Goal: Task Accomplishment & Management: Manage account settings

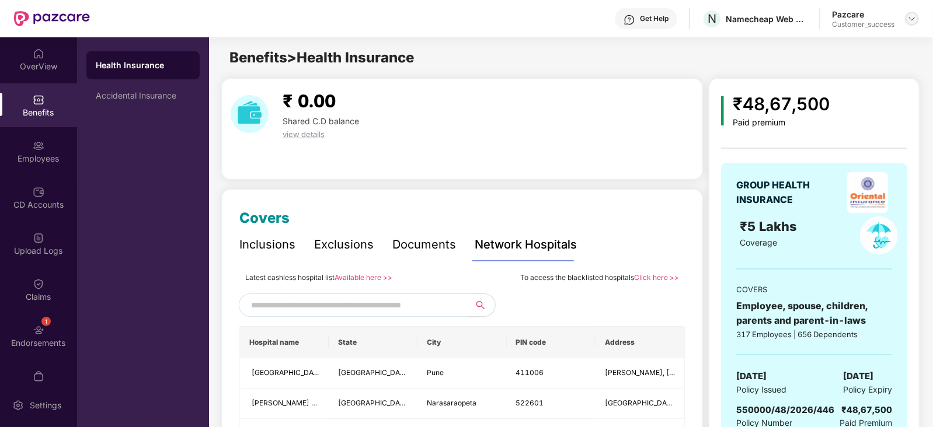
click at [905, 19] on div at bounding box center [912, 19] width 14 height 14
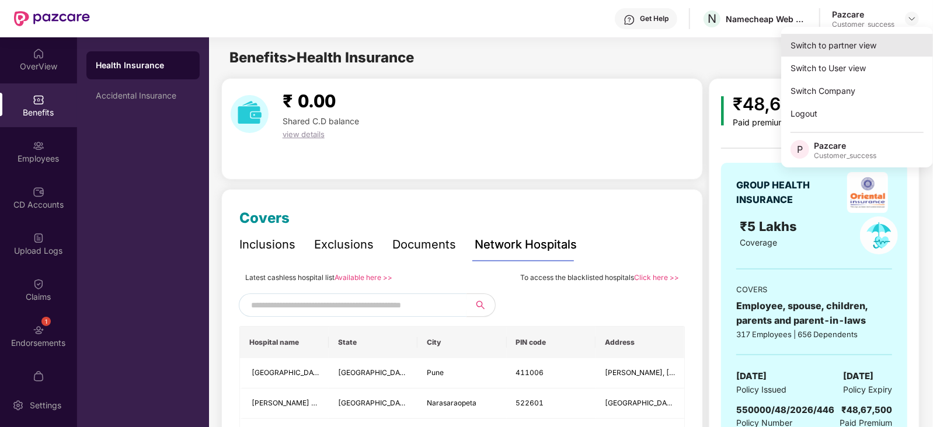
click at [855, 44] on div "Switch to partner view" at bounding box center [857, 45] width 152 height 23
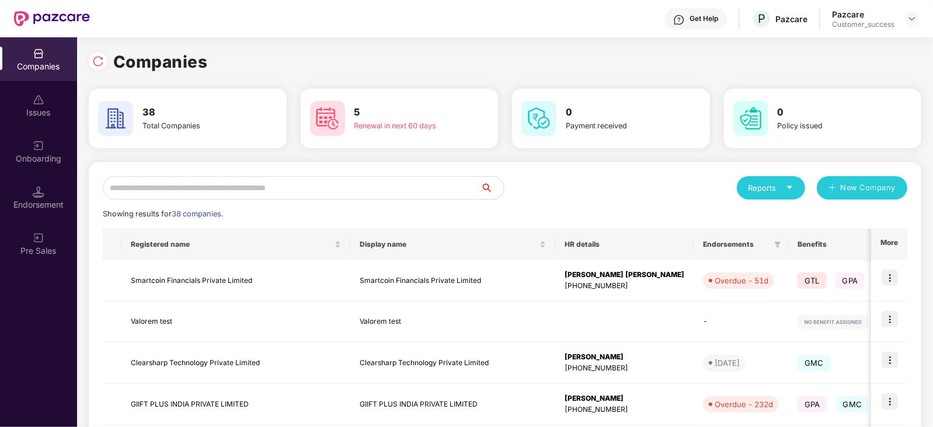
click at [301, 179] on input "text" at bounding box center [292, 187] width 378 height 23
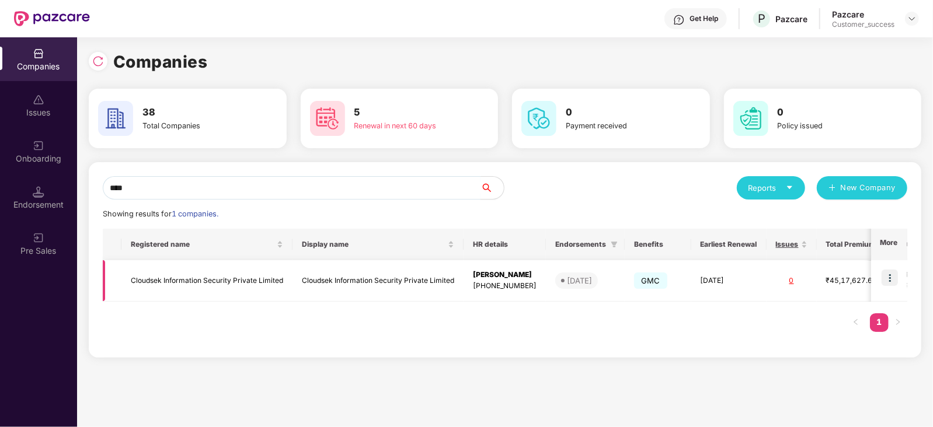
type input "****"
click at [890, 277] on img at bounding box center [889, 278] width 16 height 16
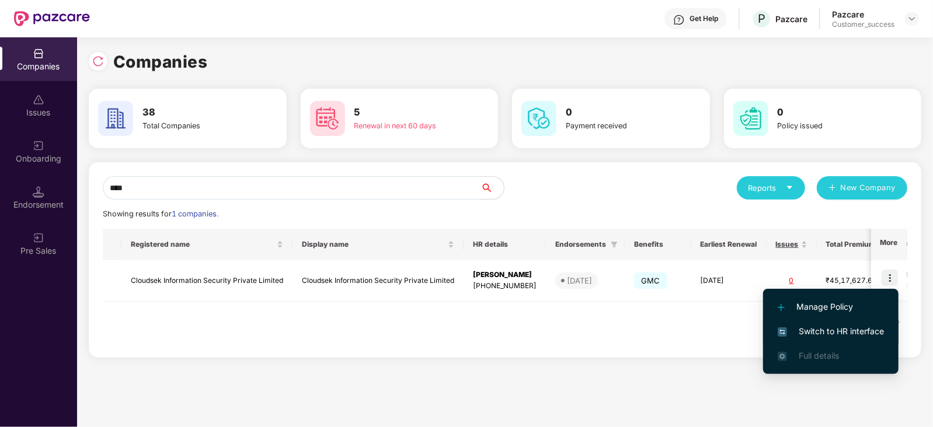
click at [819, 328] on span "Switch to HR interface" at bounding box center [830, 331] width 106 height 13
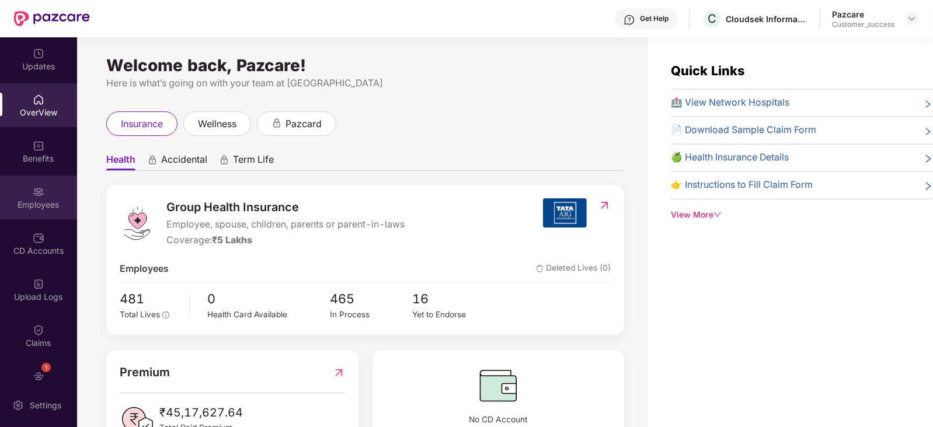
click at [41, 196] on img at bounding box center [39, 192] width 12 height 12
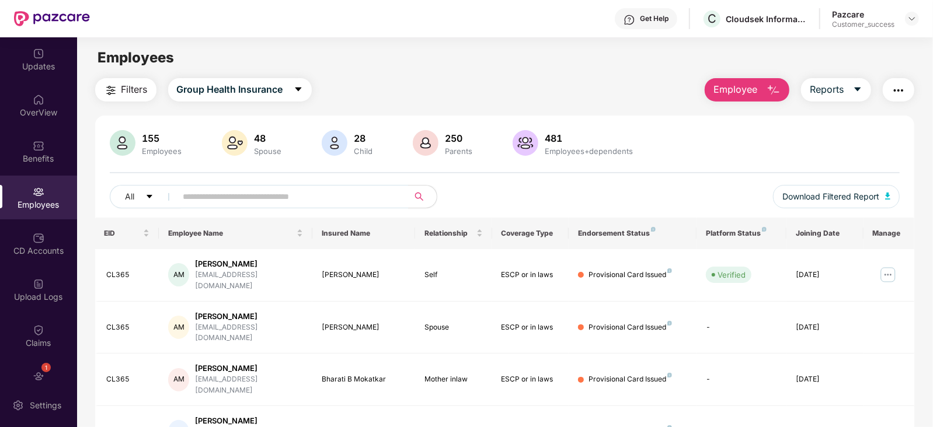
click at [135, 89] on span "Filters" at bounding box center [134, 89] width 26 height 15
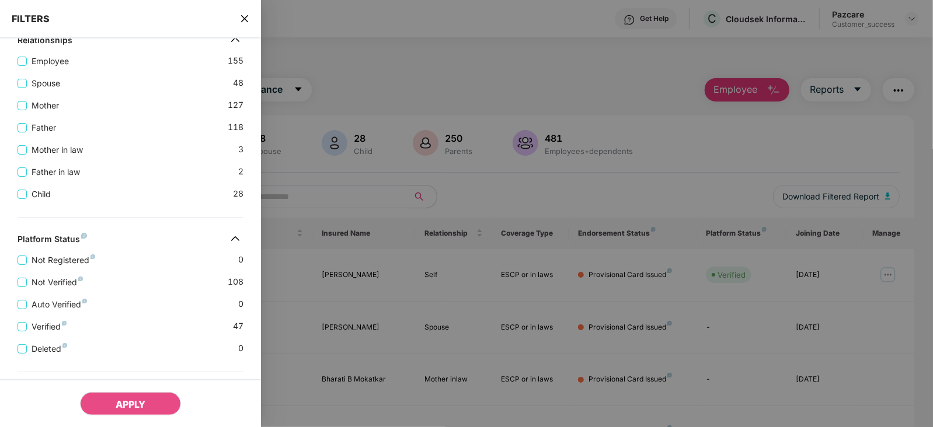
scroll to position [239, 0]
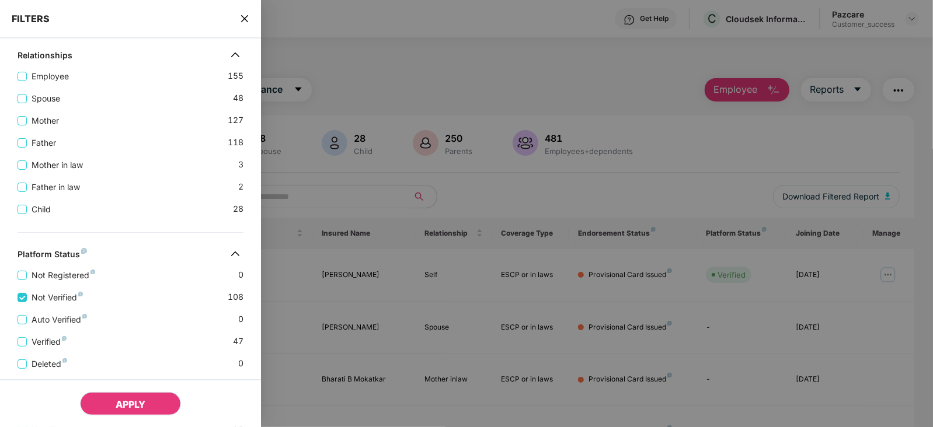
click at [124, 406] on span "APPLY" at bounding box center [131, 405] width 30 height 12
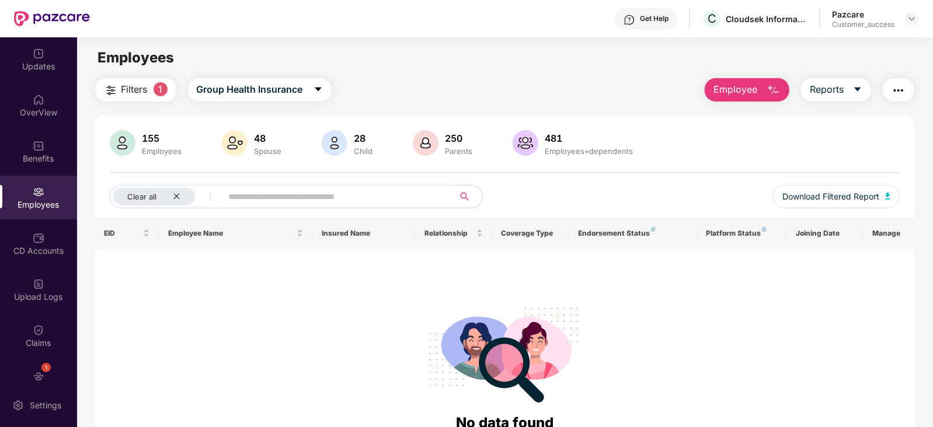
scroll to position [25, 0]
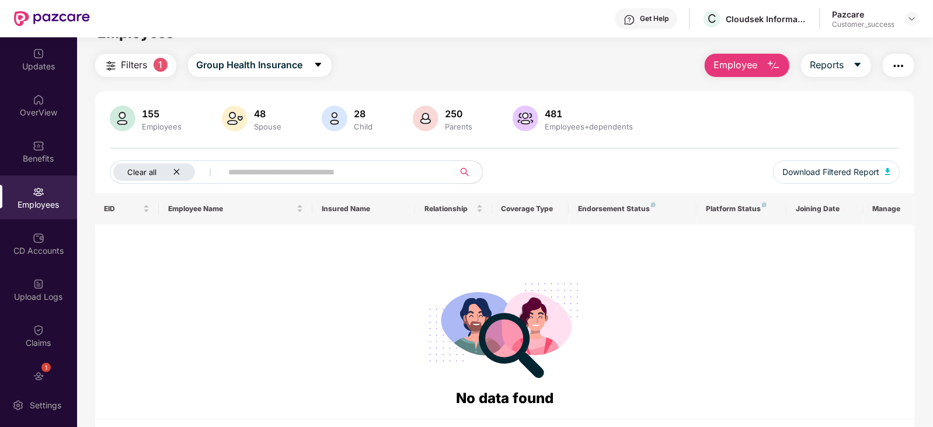
click at [178, 170] on icon "close" at bounding box center [177, 172] width 8 height 8
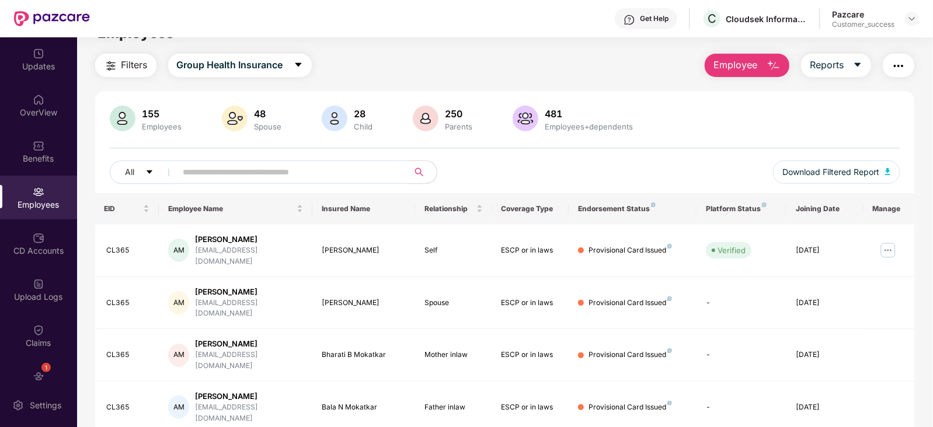
click at [127, 72] on button "Filters" at bounding box center [125, 65] width 61 height 23
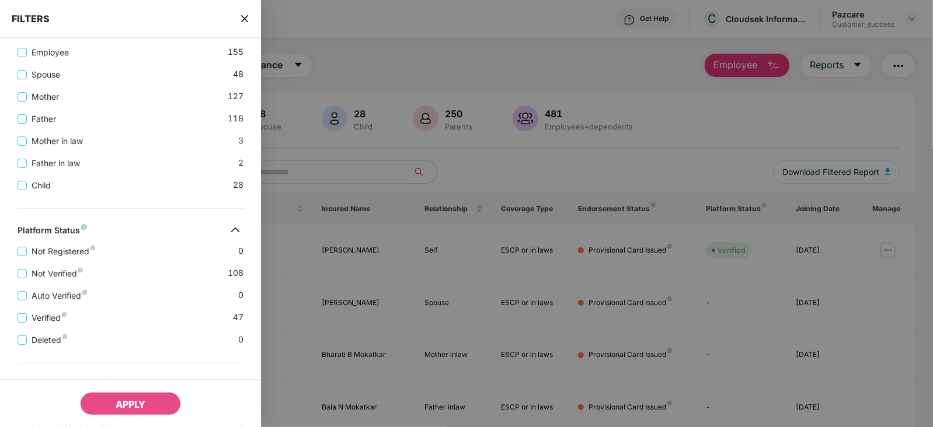
scroll to position [295, 0]
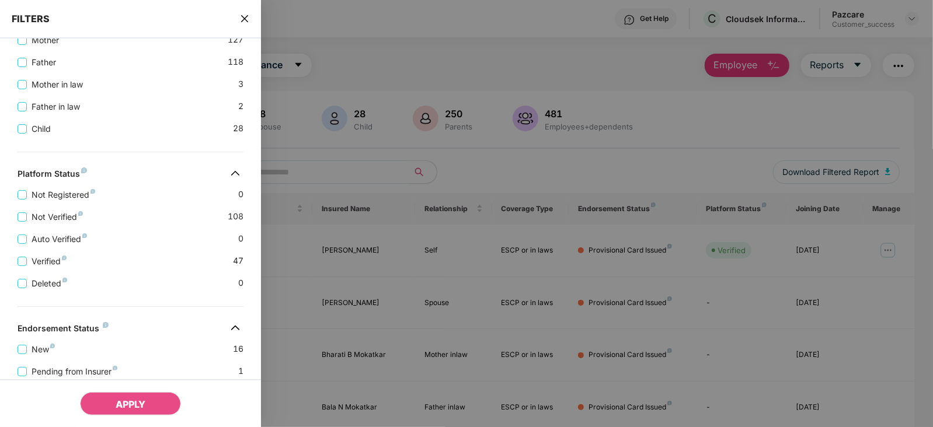
click at [247, 21] on icon "close" at bounding box center [244, 18] width 7 height 7
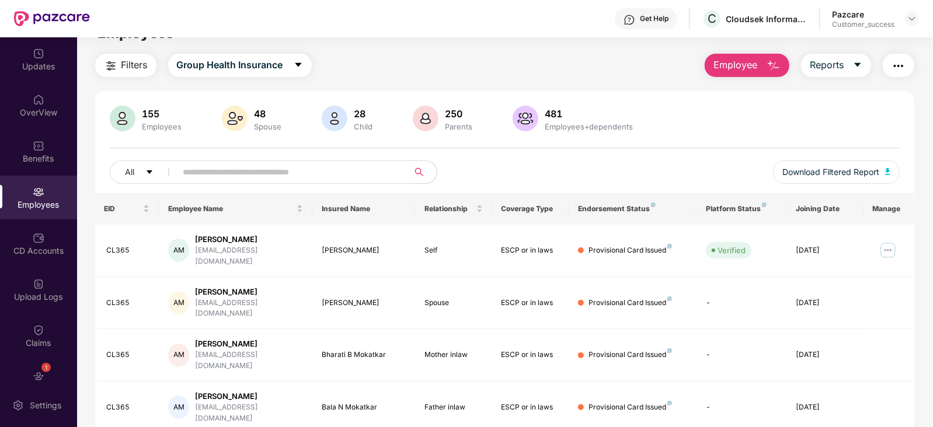
click at [313, 176] on input "text" at bounding box center [287, 172] width 209 height 18
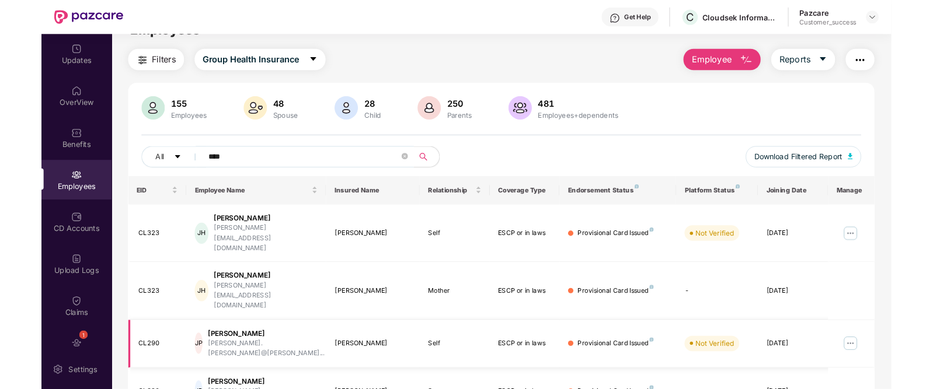
scroll to position [76, 0]
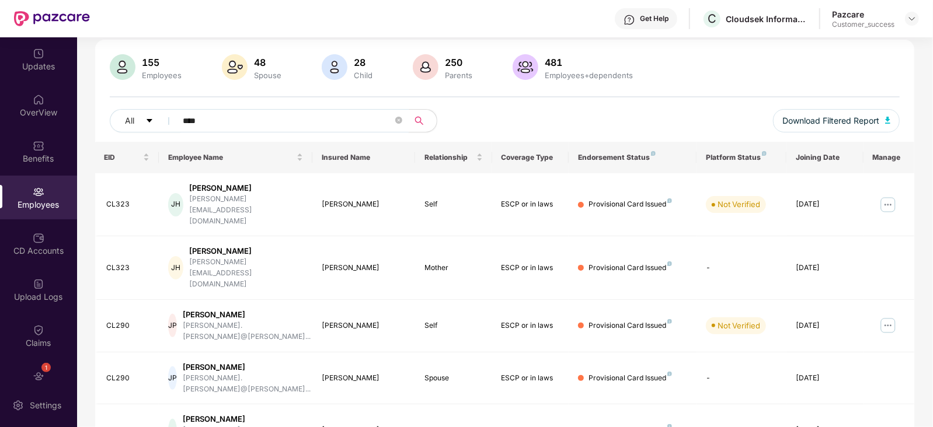
type input "****"
click at [887, 316] on img at bounding box center [887, 325] width 19 height 19
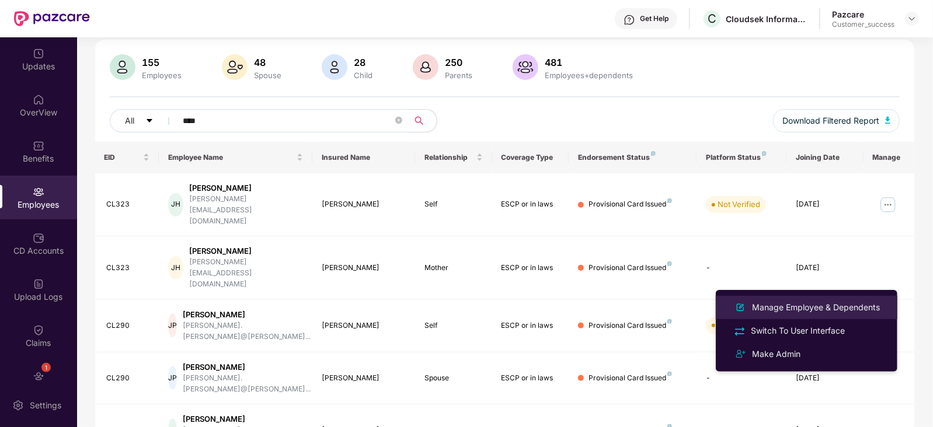
click at [787, 310] on div "Manage Employee & Dependents" at bounding box center [815, 307] width 132 height 13
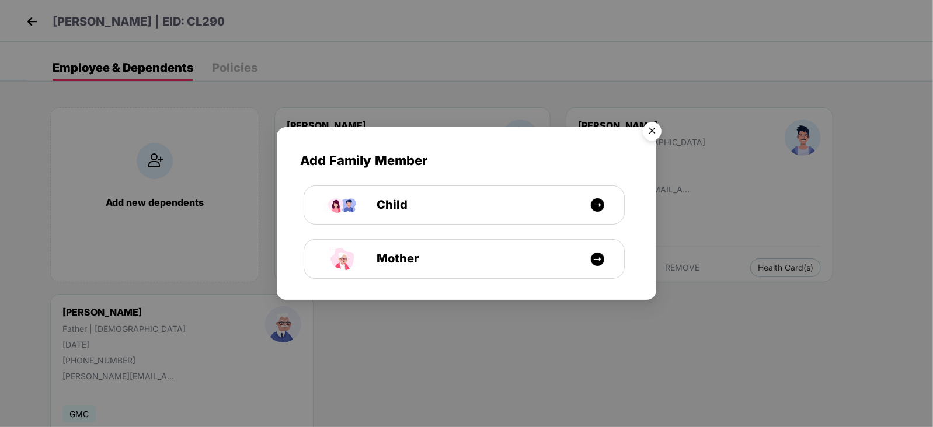
click at [654, 135] on img "Close" at bounding box center [651, 133] width 33 height 33
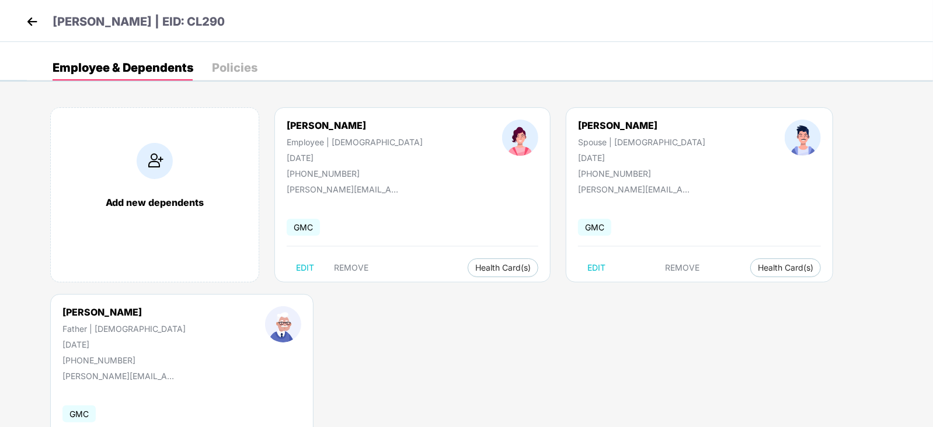
click at [28, 17] on img at bounding box center [32, 22] width 18 height 18
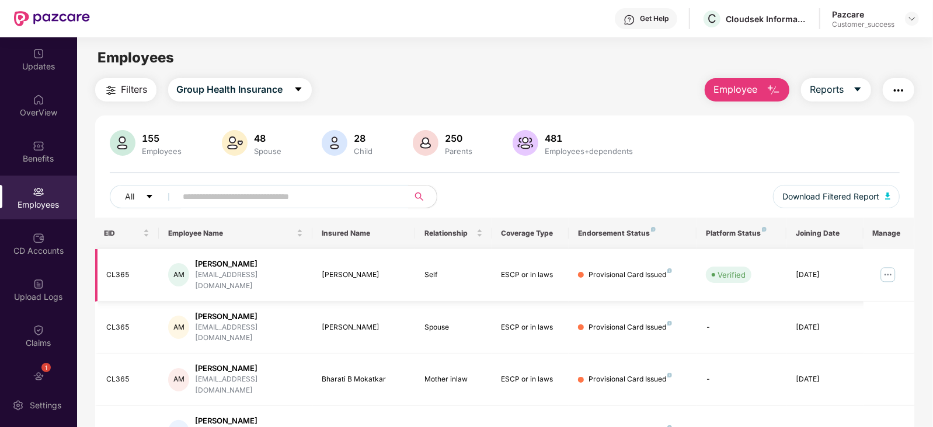
click at [884, 268] on img at bounding box center [887, 275] width 19 height 19
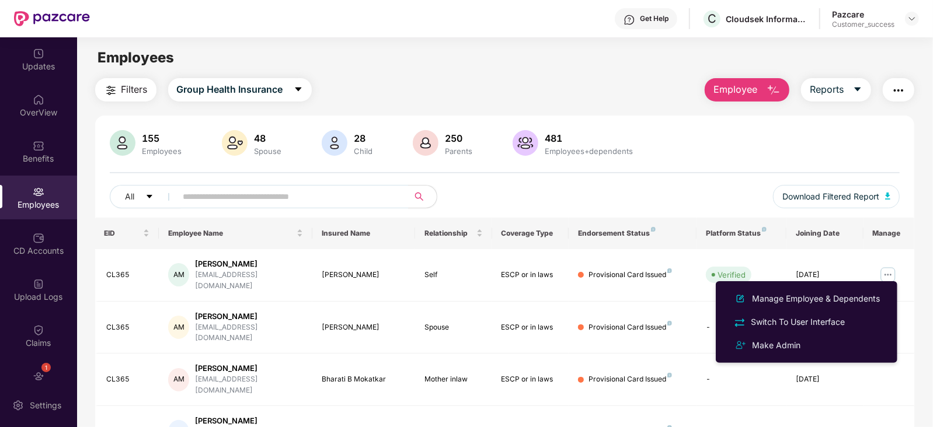
click at [898, 93] on img "button" at bounding box center [898, 90] width 14 height 14
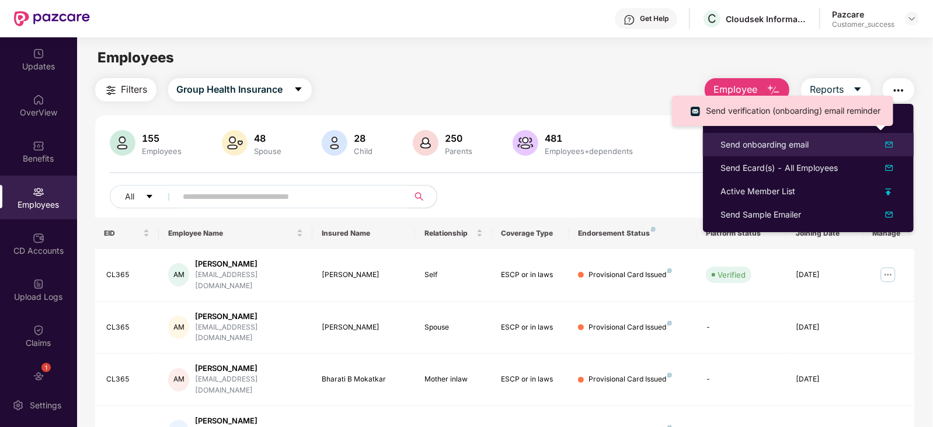
click at [783, 148] on div "Send onboarding email" at bounding box center [764, 144] width 88 height 13
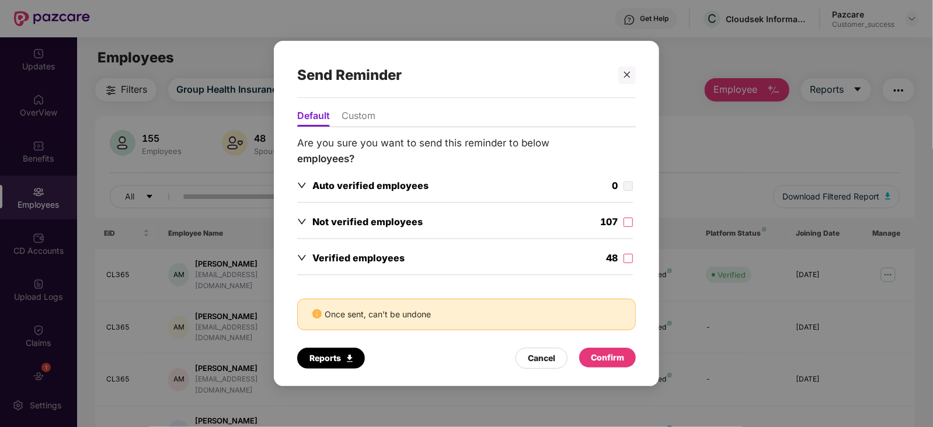
click at [364, 122] on li "Custom" at bounding box center [358, 118] width 34 height 17
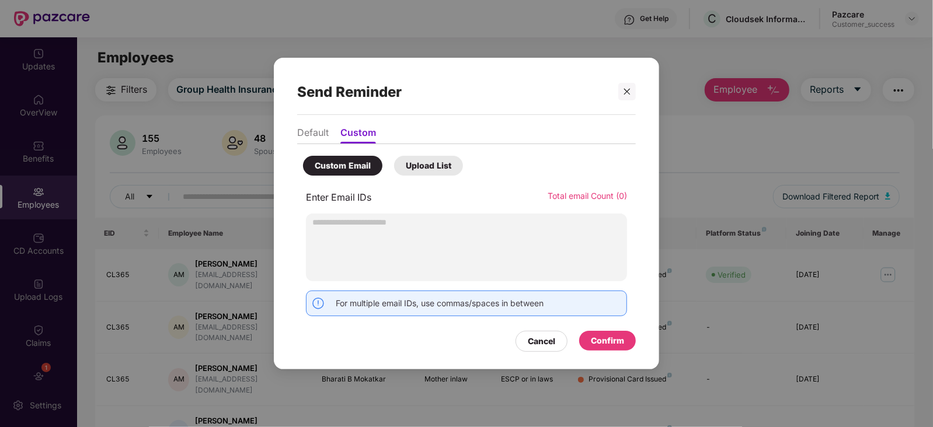
click at [323, 137] on li "Default" at bounding box center [313, 135] width 32 height 17
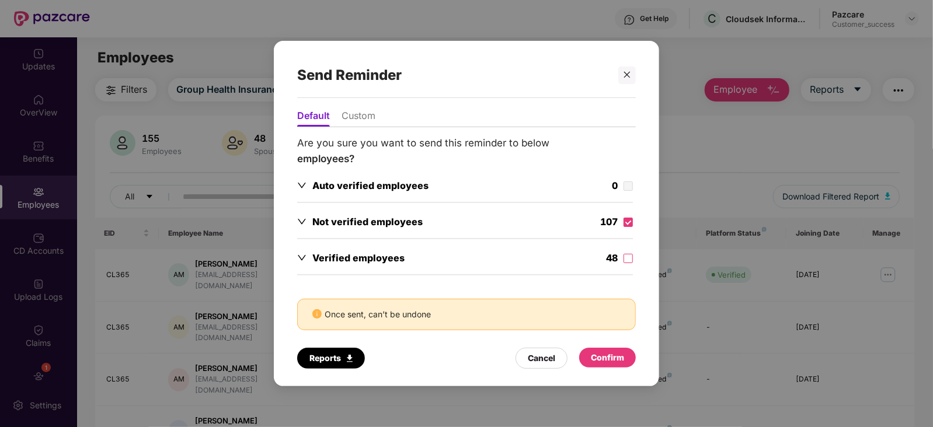
click at [612, 357] on div "Confirm" at bounding box center [607, 357] width 33 height 13
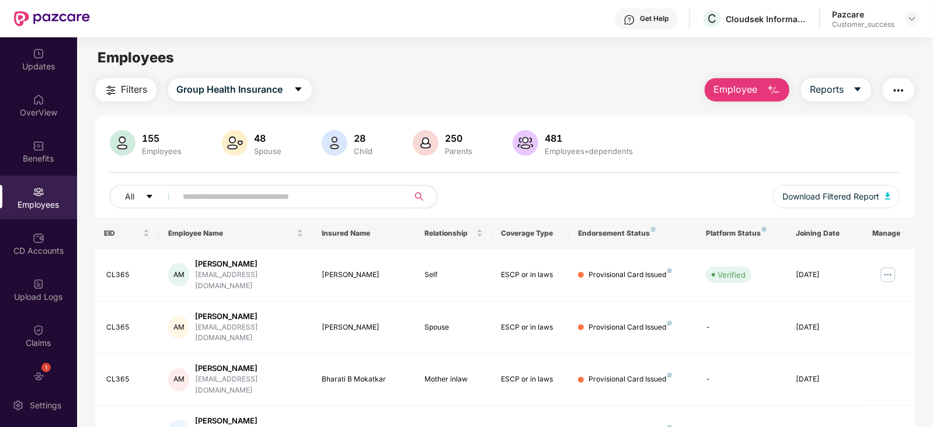
click at [288, 191] on input "text" at bounding box center [287, 197] width 209 height 18
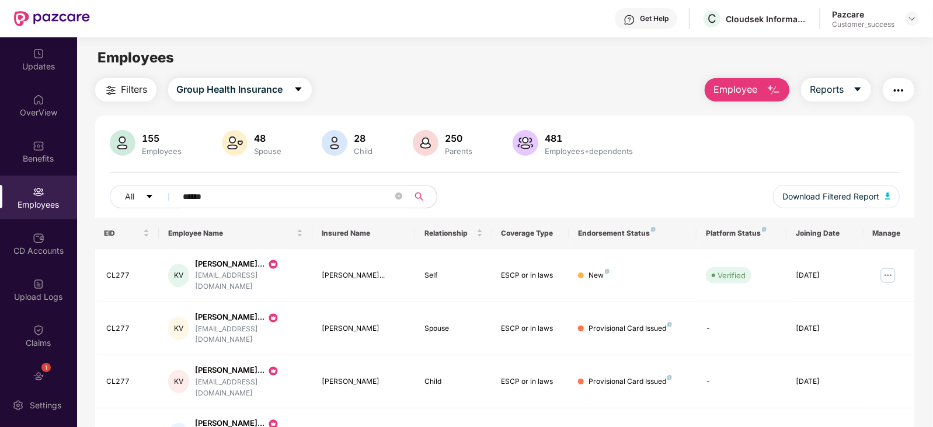
type input "******"
click at [633, 136] on div "481 Employees+dependents" at bounding box center [588, 143] width 97 height 25
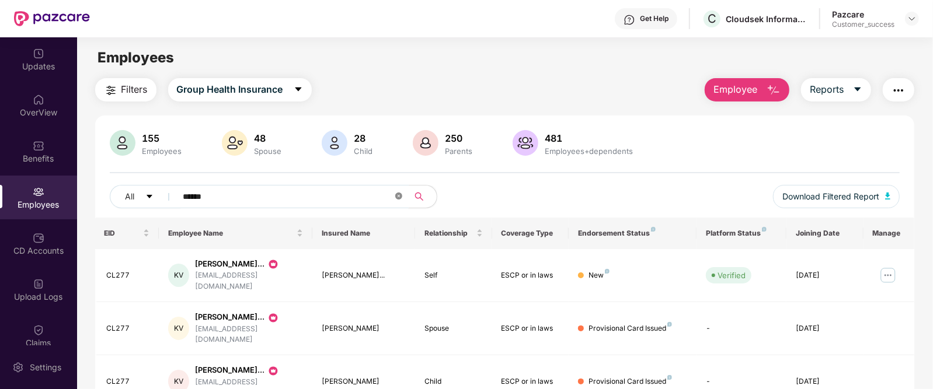
click at [396, 200] on icon "close-circle" at bounding box center [398, 196] width 7 height 7
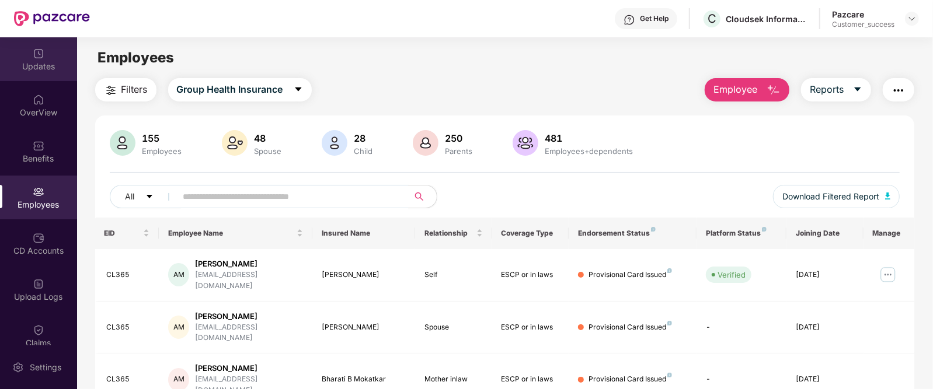
click at [41, 54] on img at bounding box center [39, 54] width 12 height 12
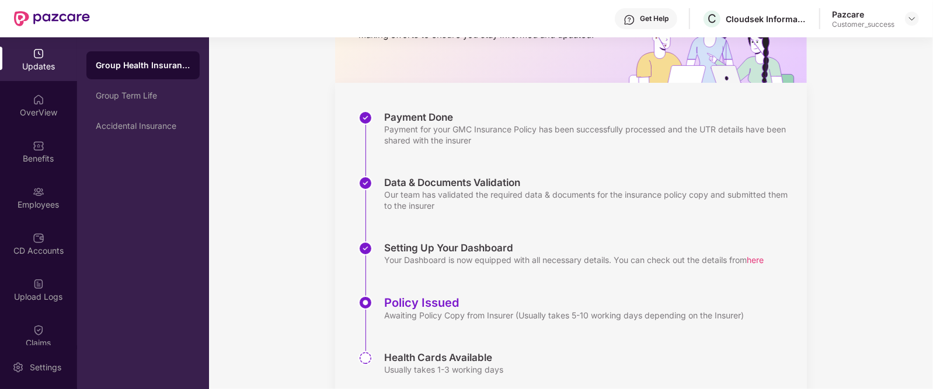
scroll to position [116, 0]
click at [149, 105] on div "Group Term Life" at bounding box center [142, 96] width 113 height 28
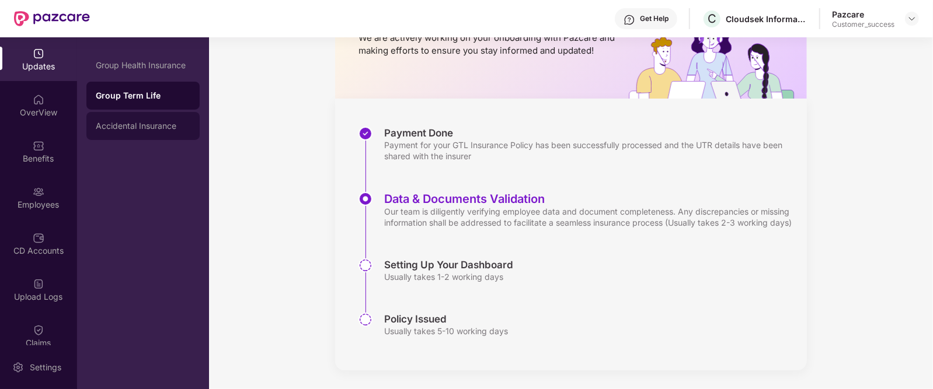
click at [149, 121] on div "Accidental Insurance" at bounding box center [143, 125] width 95 height 9
click at [145, 100] on div "Group Term Life" at bounding box center [142, 96] width 113 height 28
click at [150, 126] on div "Accidental Insurance" at bounding box center [143, 125] width 95 height 9
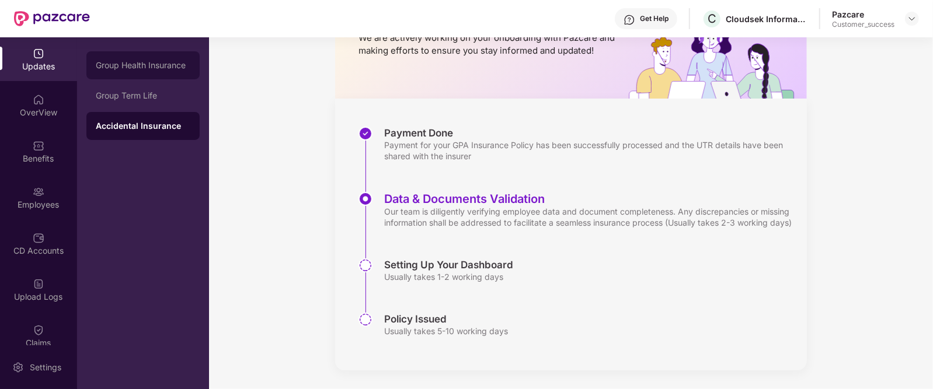
click at [144, 65] on div "Group Health Insurance" at bounding box center [143, 65] width 95 height 9
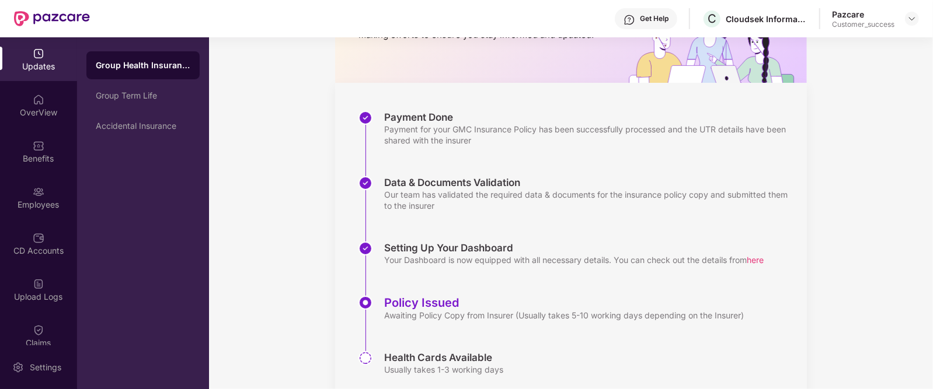
scroll to position [155, 0]
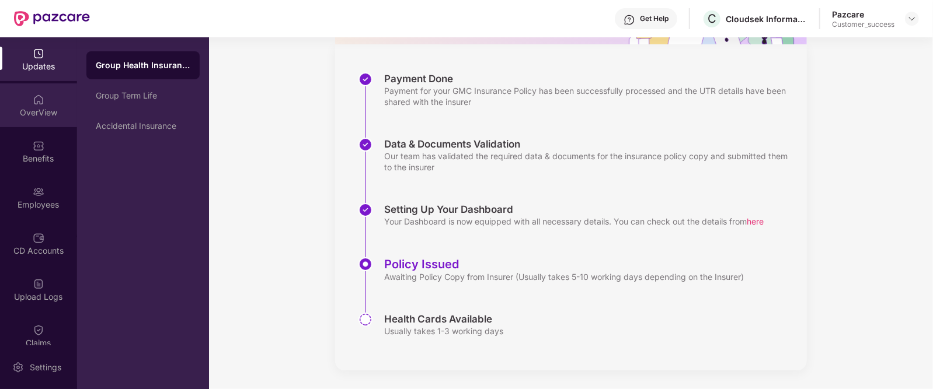
click at [36, 100] on img at bounding box center [39, 100] width 12 height 12
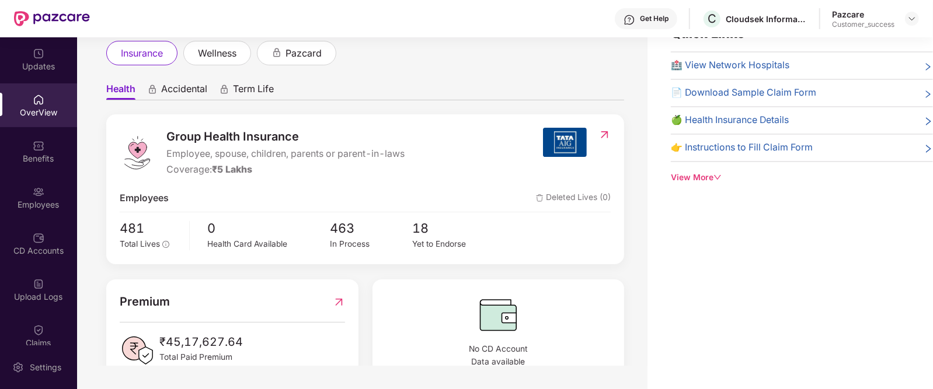
scroll to position [85, 0]
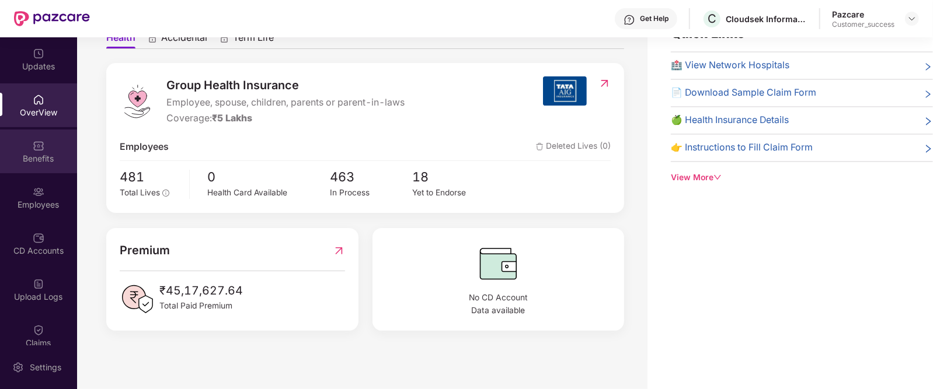
click at [39, 156] on div "Benefits" at bounding box center [38, 159] width 77 height 12
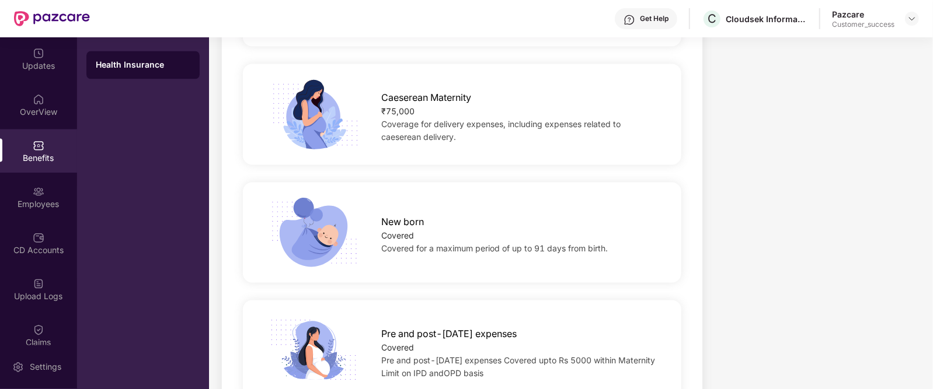
scroll to position [1398, 0]
click at [43, 192] on div "Employees" at bounding box center [38, 198] width 77 height 44
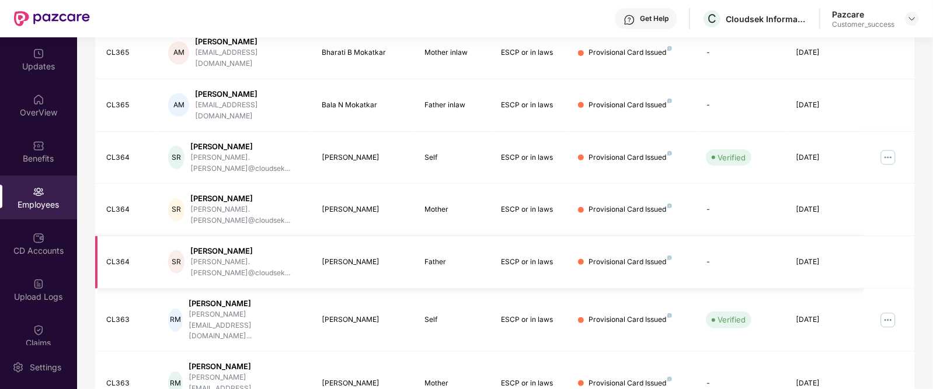
scroll to position [0, 0]
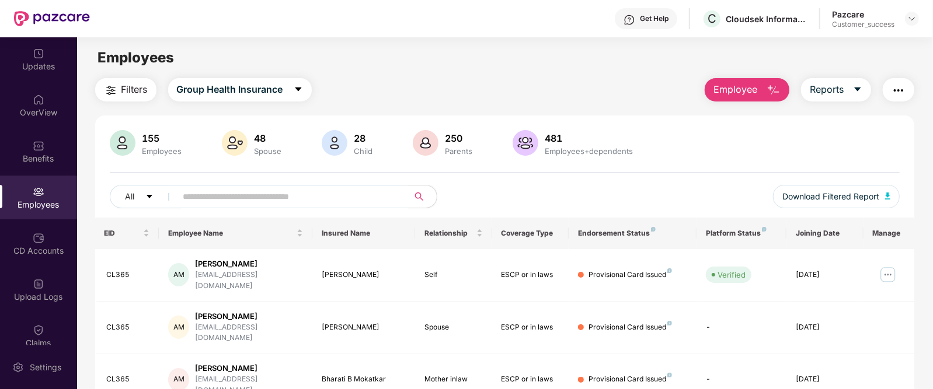
click at [134, 93] on span "Filters" at bounding box center [134, 89] width 26 height 15
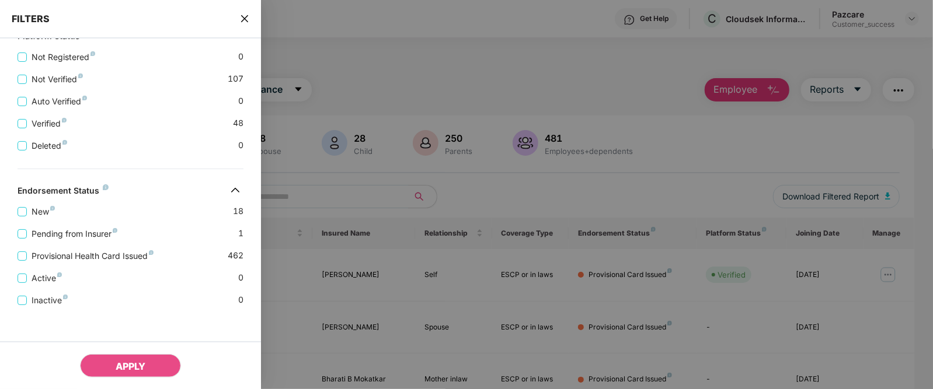
scroll to position [435, 0]
click at [246, 19] on icon "close" at bounding box center [244, 18] width 7 height 7
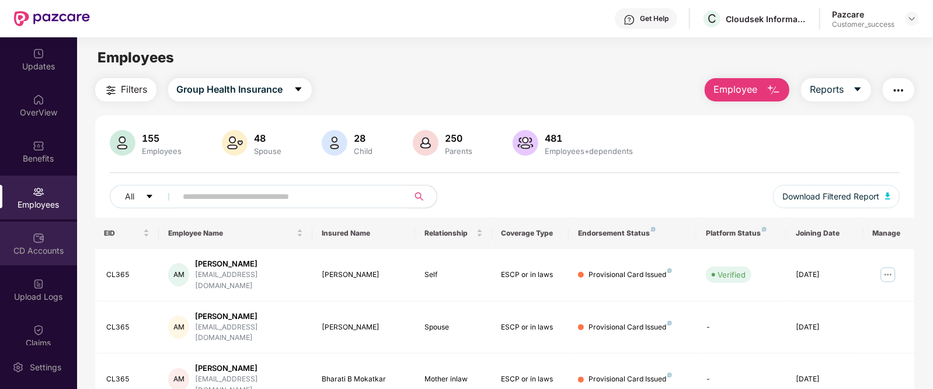
click at [34, 246] on div "CD Accounts" at bounding box center [38, 251] width 77 height 12
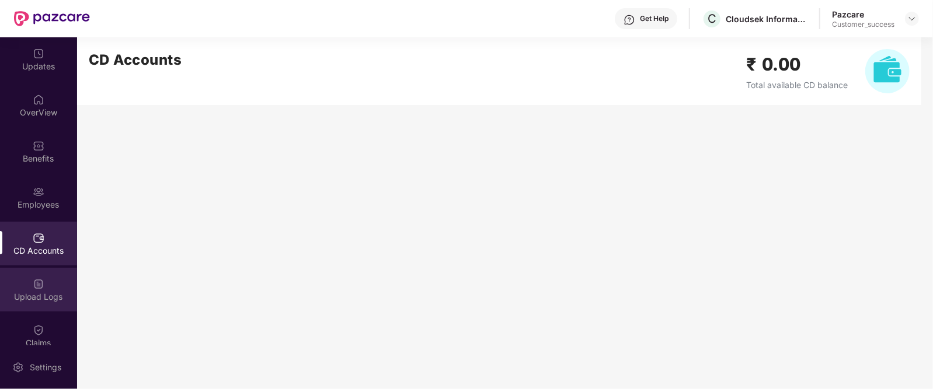
click at [51, 301] on div "Upload Logs" at bounding box center [38, 297] width 77 height 12
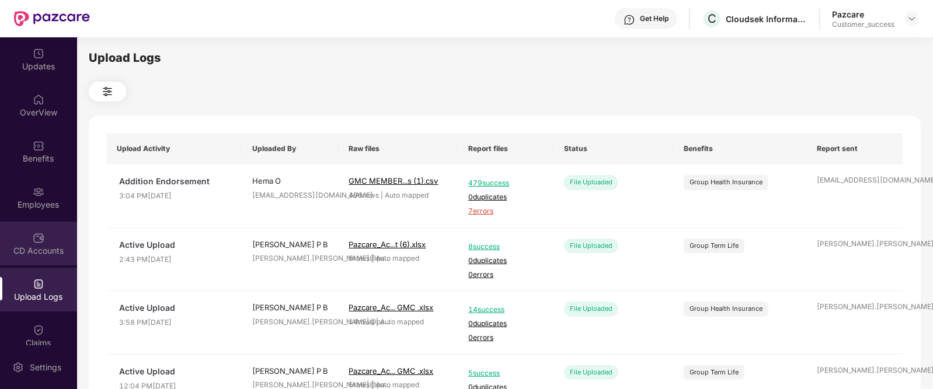
scroll to position [64, 0]
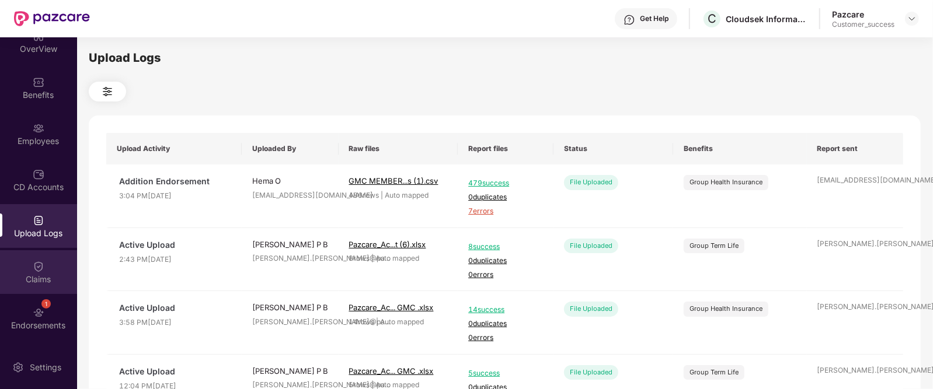
click at [43, 275] on div "Claims" at bounding box center [38, 280] width 77 height 12
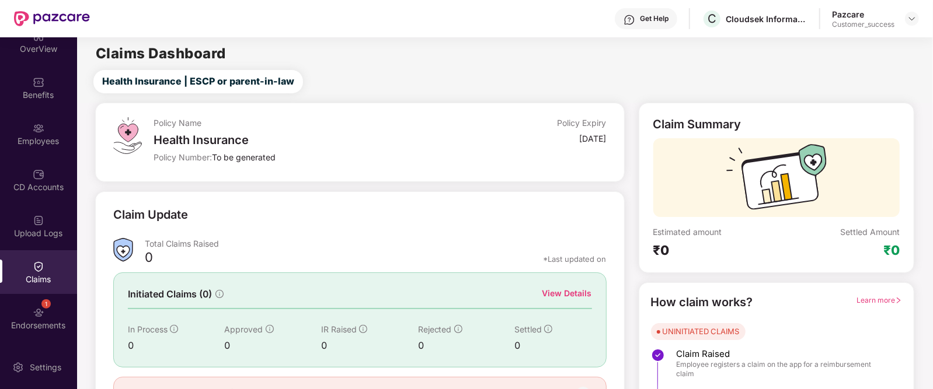
scroll to position [67, 0]
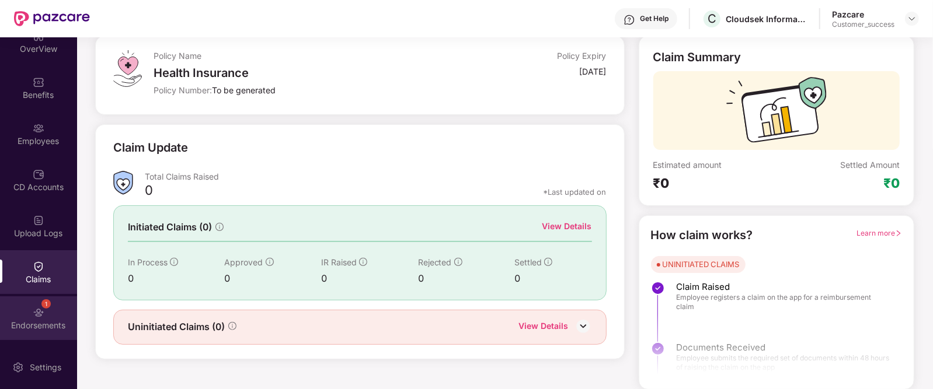
click at [55, 311] on div "1 Endorsements" at bounding box center [38, 318] width 77 height 44
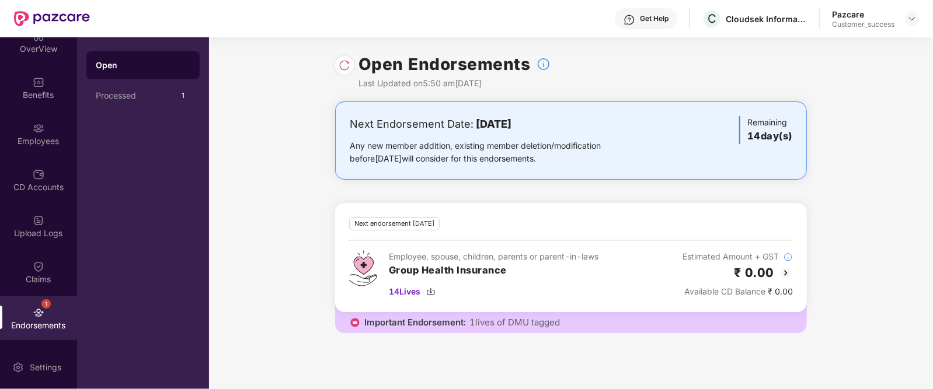
click at [783, 270] on img at bounding box center [785, 273] width 14 height 14
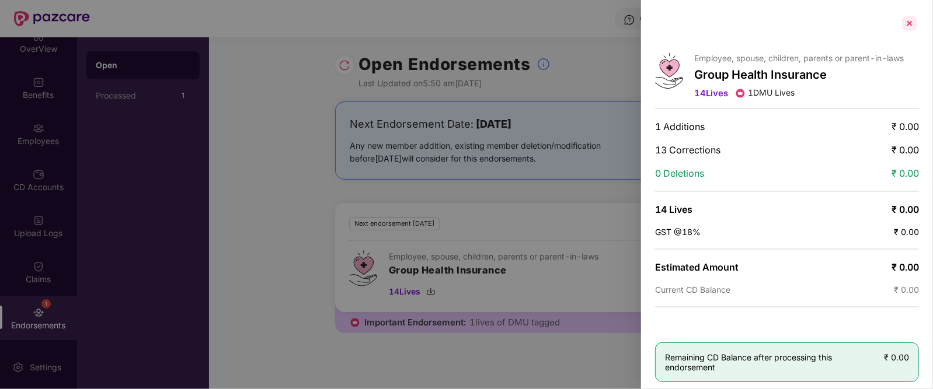
click at [905, 32] on div at bounding box center [909, 23] width 19 height 19
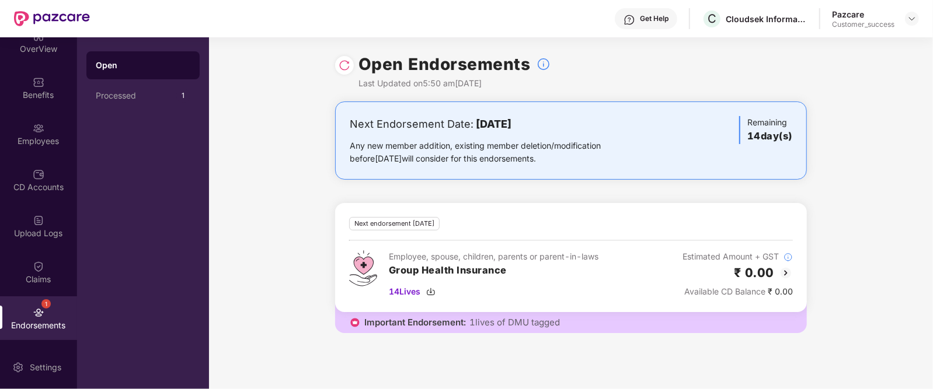
click at [785, 271] on img at bounding box center [785, 273] width 14 height 14
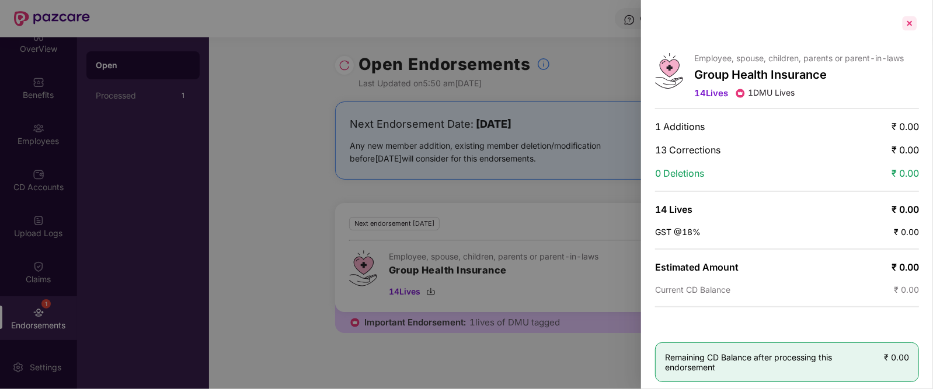
click at [915, 20] on div at bounding box center [909, 23] width 19 height 19
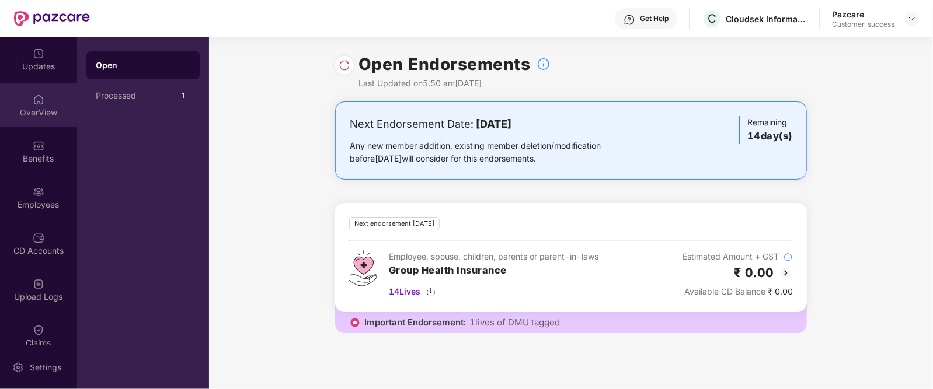
click at [60, 102] on div "OverView" at bounding box center [38, 105] width 77 height 44
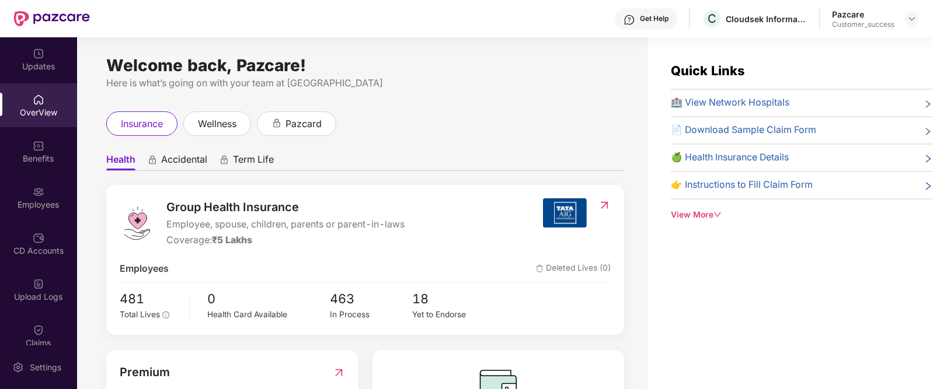
click at [36, 146] on img at bounding box center [39, 146] width 12 height 12
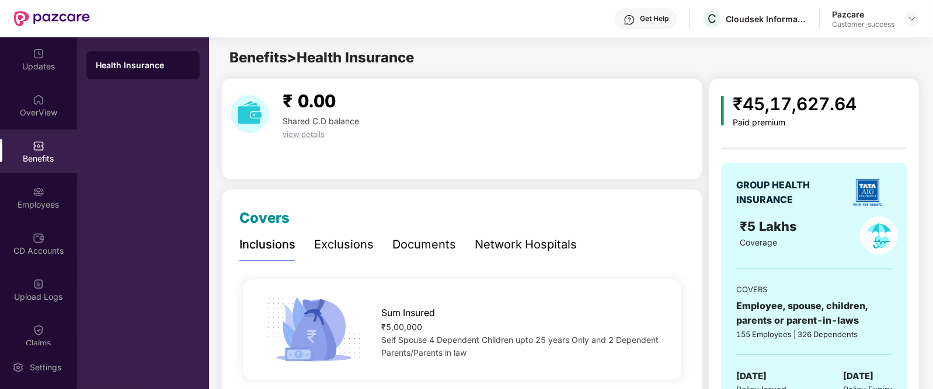
click at [529, 240] on div "Network Hospitals" at bounding box center [525, 245] width 102 height 18
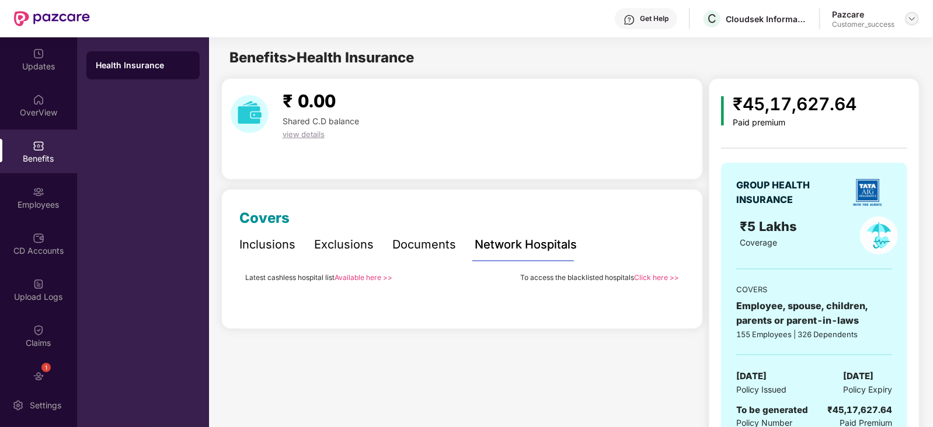
click at [913, 24] on div at bounding box center [912, 19] width 14 height 14
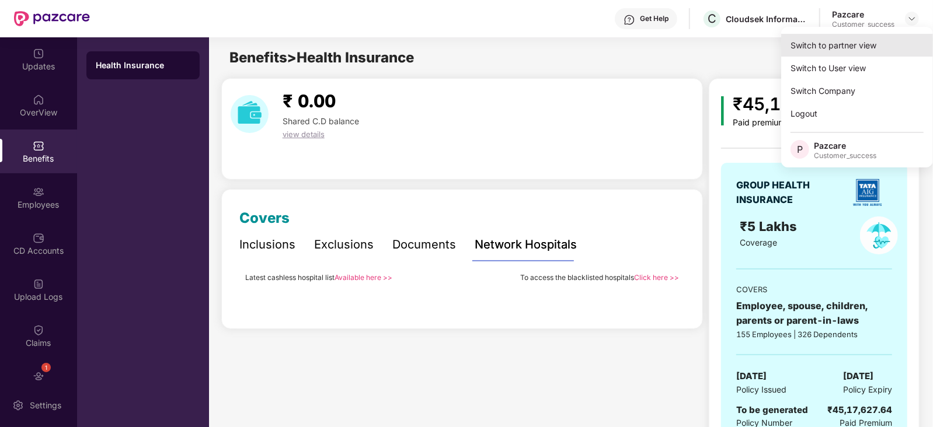
click at [854, 48] on div "Switch to partner view" at bounding box center [857, 45] width 152 height 23
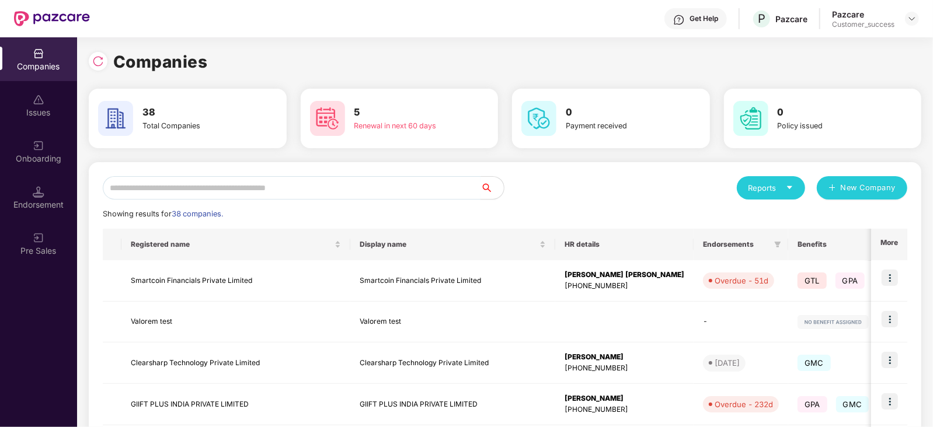
click at [400, 183] on input "text" at bounding box center [292, 187] width 378 height 23
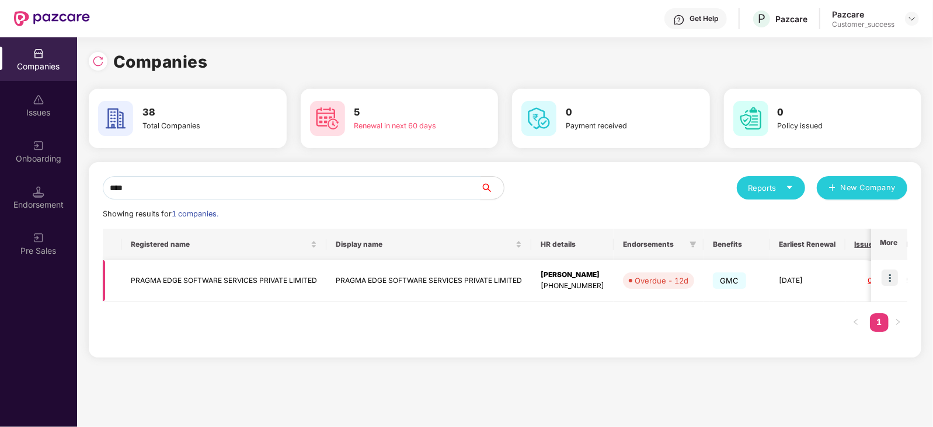
type input "****"
click at [885, 274] on img at bounding box center [889, 278] width 16 height 16
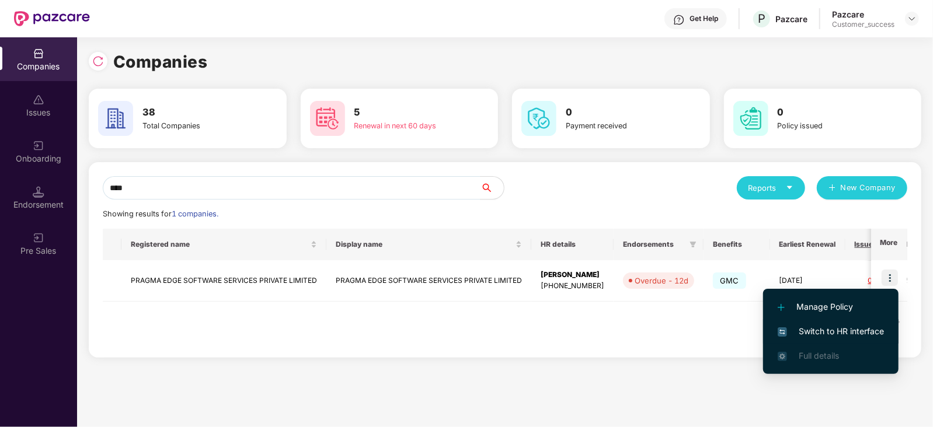
click at [834, 326] on span "Switch to HR interface" at bounding box center [830, 331] width 106 height 13
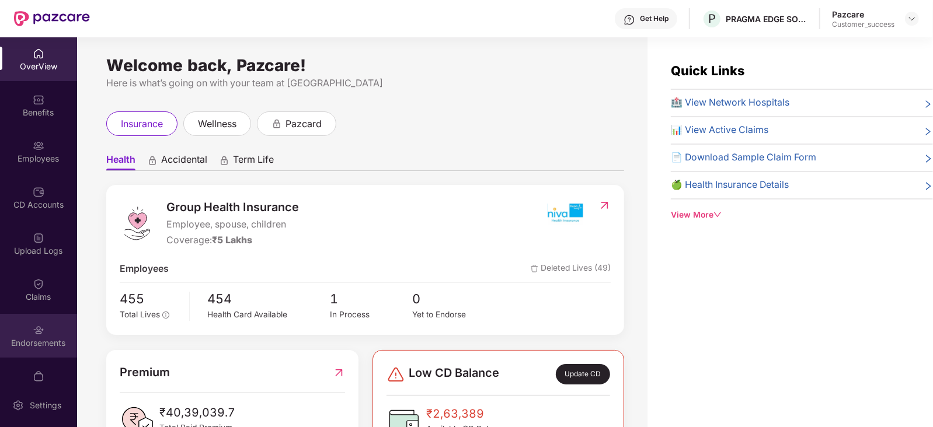
click at [31, 321] on div "Endorsements" at bounding box center [38, 336] width 77 height 44
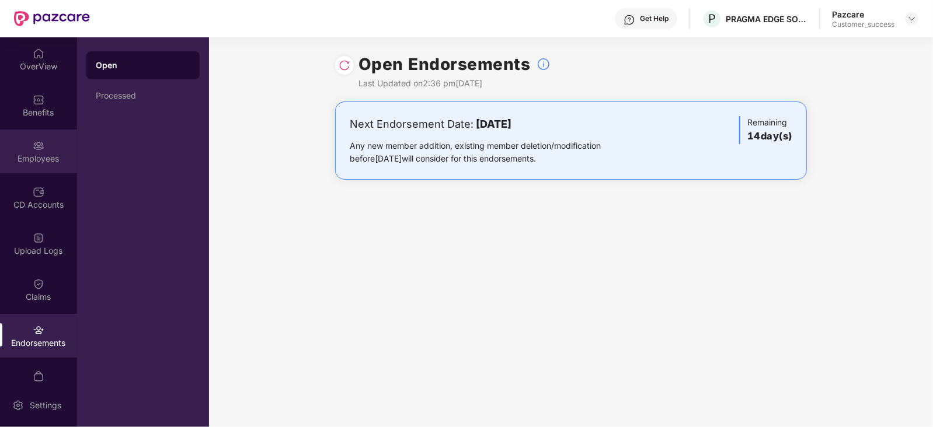
click at [19, 148] on div "Employees" at bounding box center [38, 152] width 77 height 44
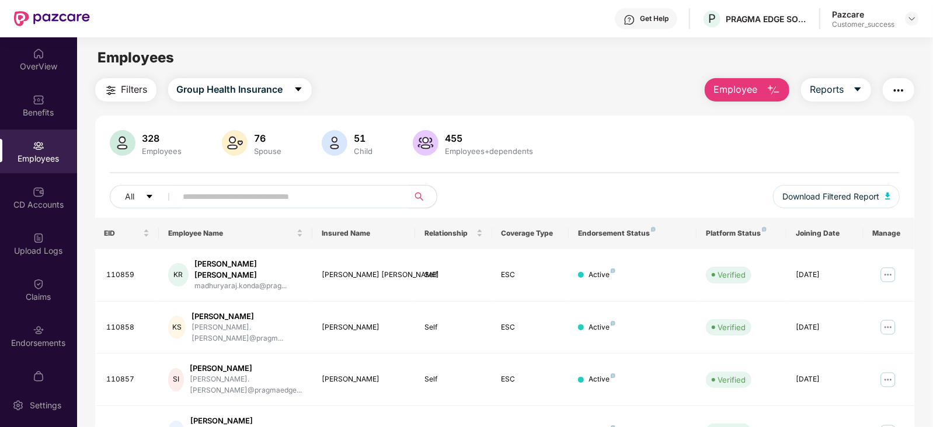
click at [283, 190] on input "text" at bounding box center [287, 197] width 209 height 18
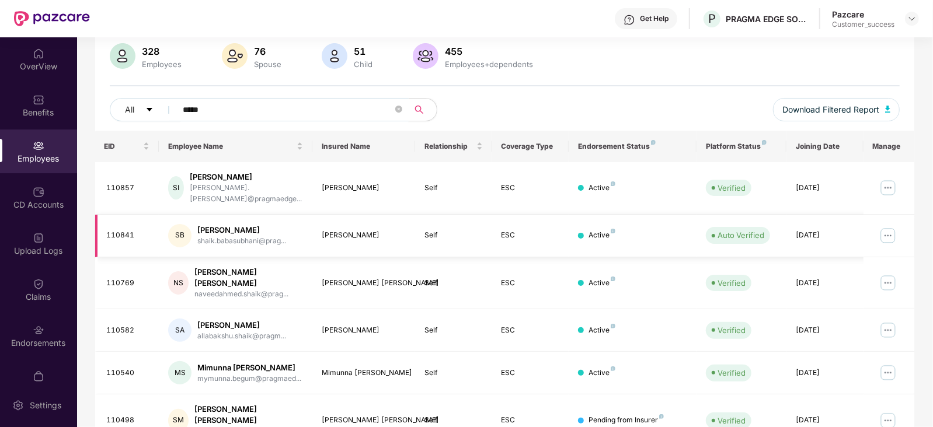
scroll to position [119, 0]
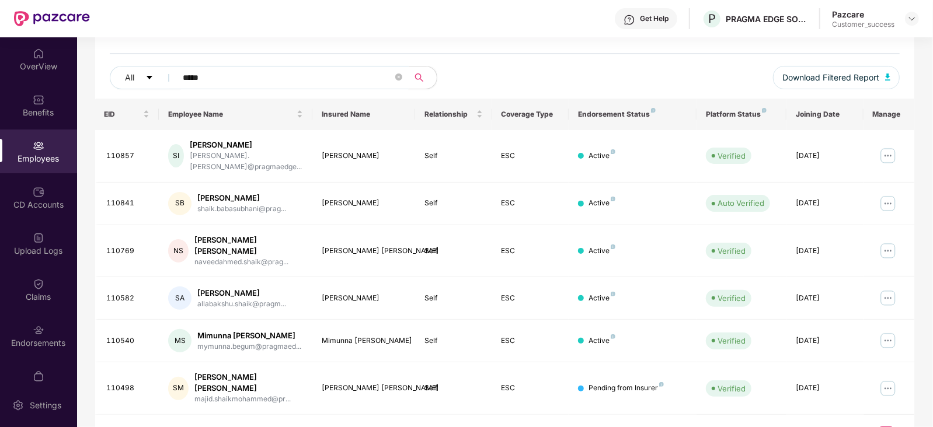
type input "*****"
click at [866, 79] on span "Download Filtered Report" at bounding box center [830, 77] width 97 height 13
click at [113, 383] on div "110498" at bounding box center [128, 388] width 43 height 11
copy div "110498"
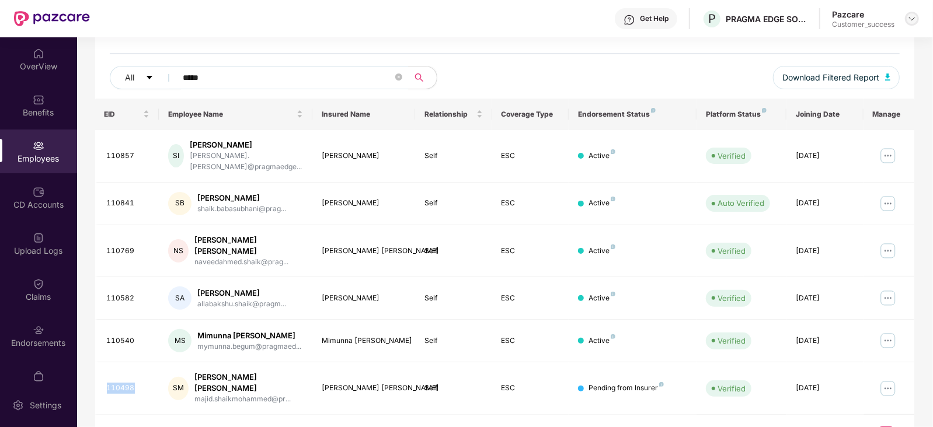
click at [913, 19] on img at bounding box center [911, 18] width 9 height 9
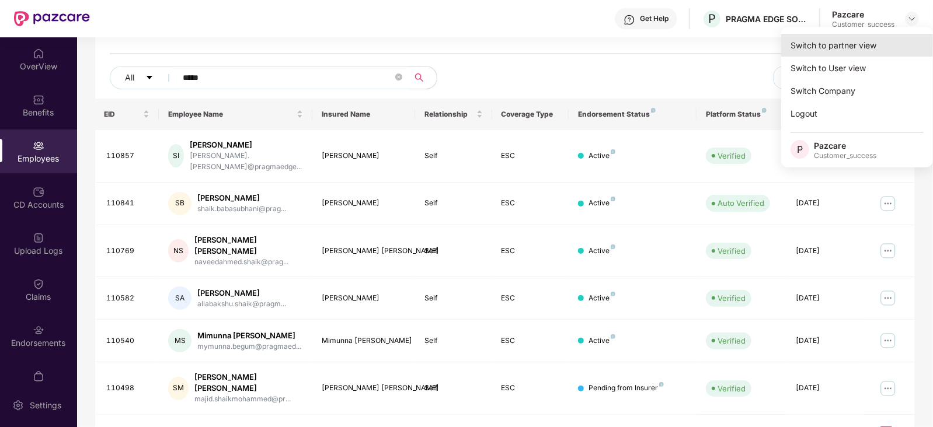
click at [832, 39] on div "Switch to partner view" at bounding box center [857, 45] width 152 height 23
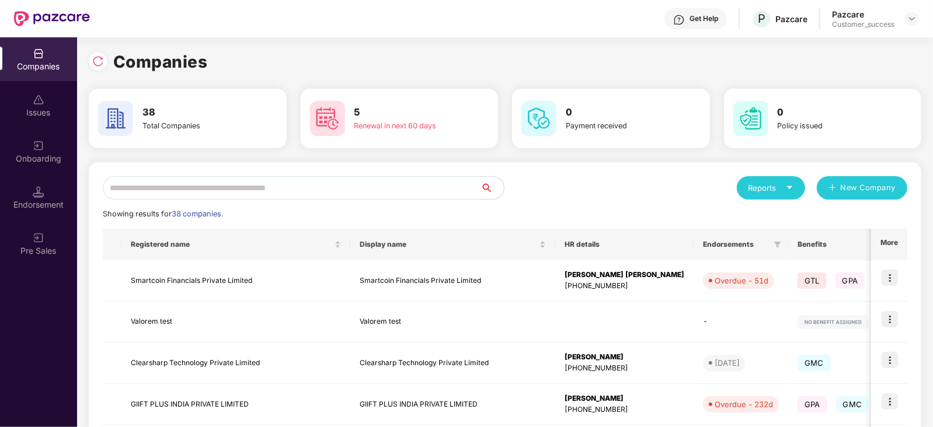
click at [423, 187] on input "text" at bounding box center [292, 187] width 378 height 23
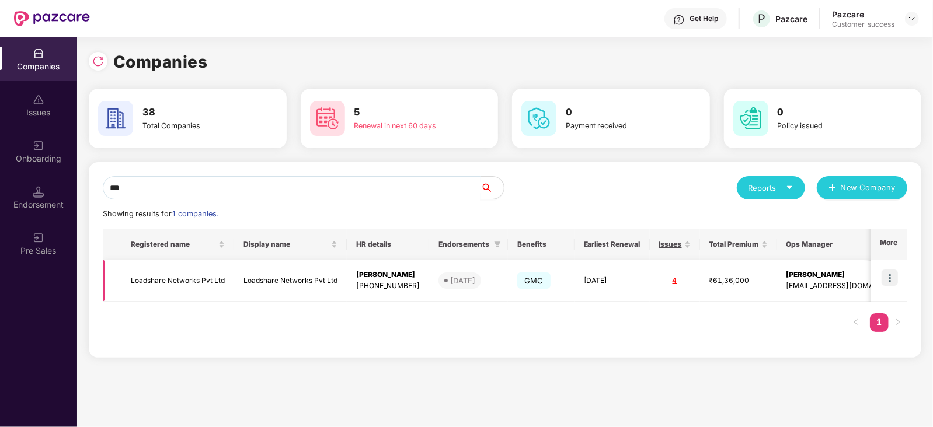
type input "***"
click at [891, 277] on img at bounding box center [889, 278] width 16 height 16
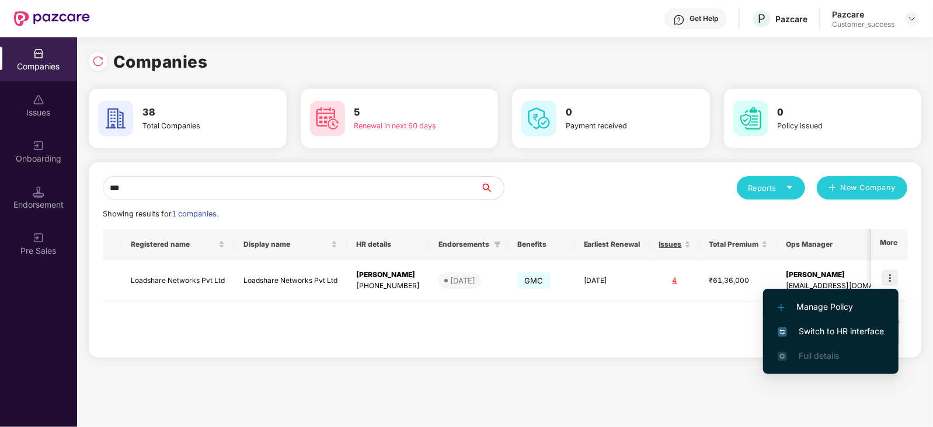
click at [815, 330] on span "Switch to HR interface" at bounding box center [830, 331] width 106 height 13
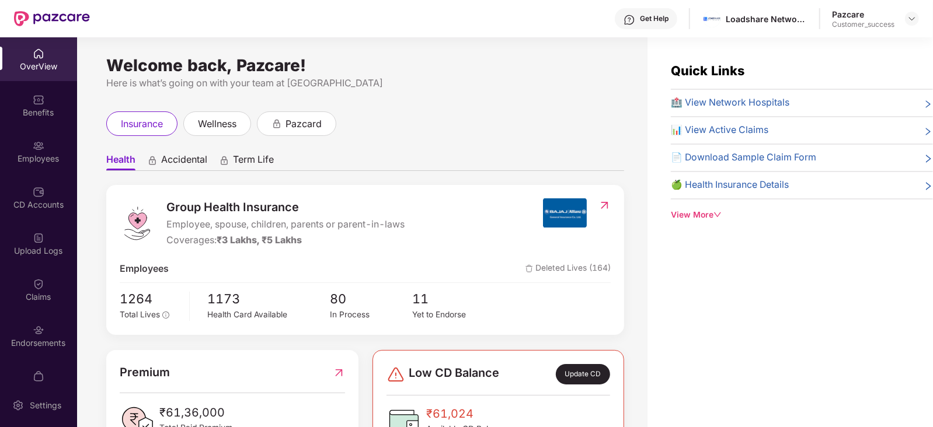
click at [36, 158] on div "Employees" at bounding box center [38, 159] width 77 height 12
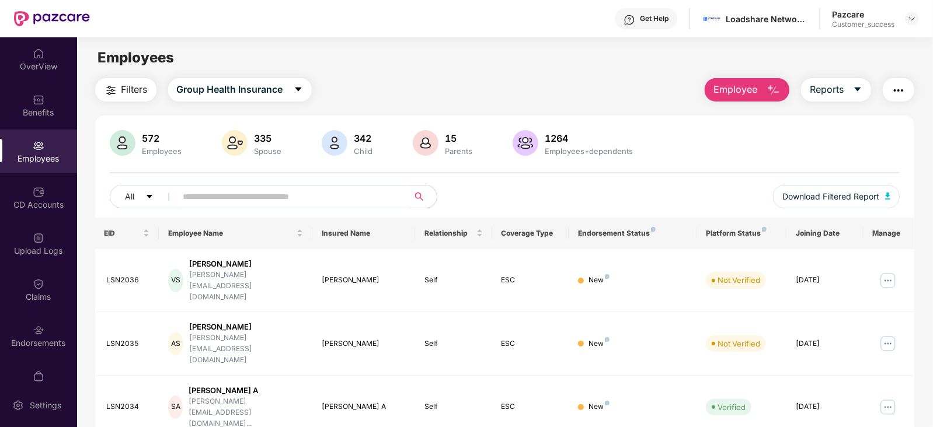
click at [207, 197] on input "text" at bounding box center [287, 197] width 209 height 18
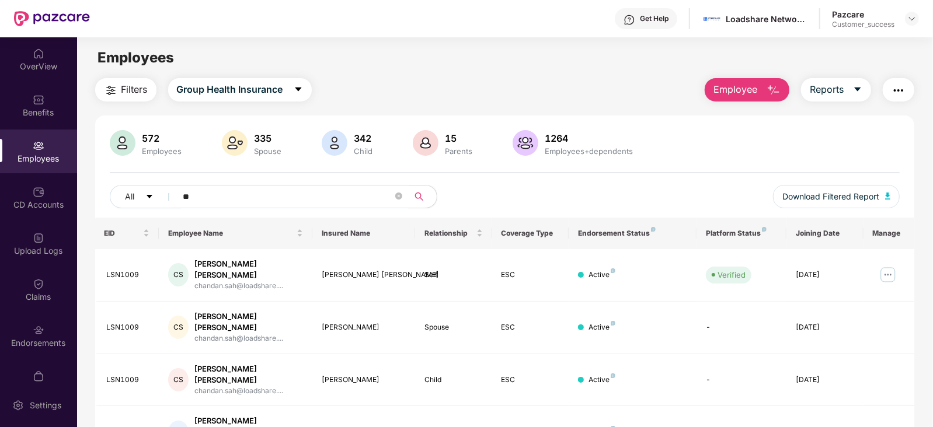
type input "*"
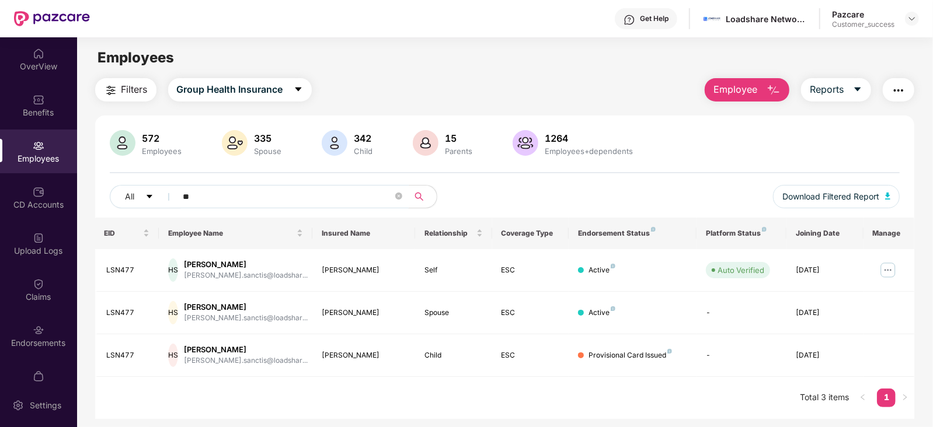
type input "*"
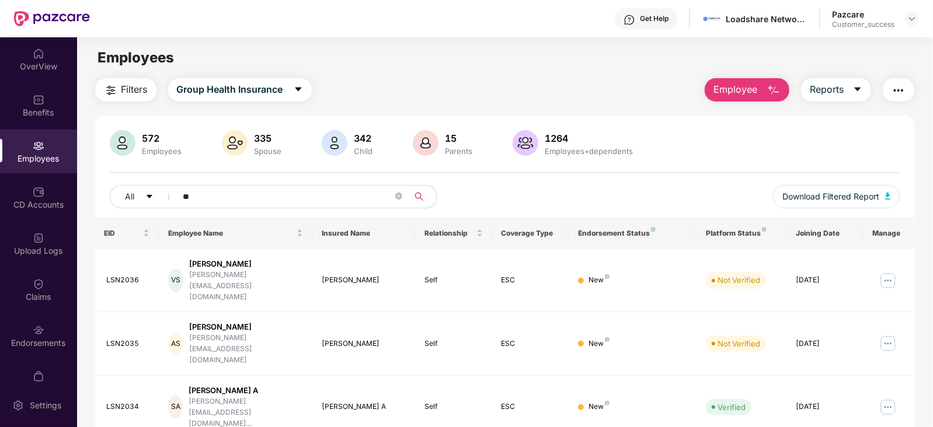
type input "*"
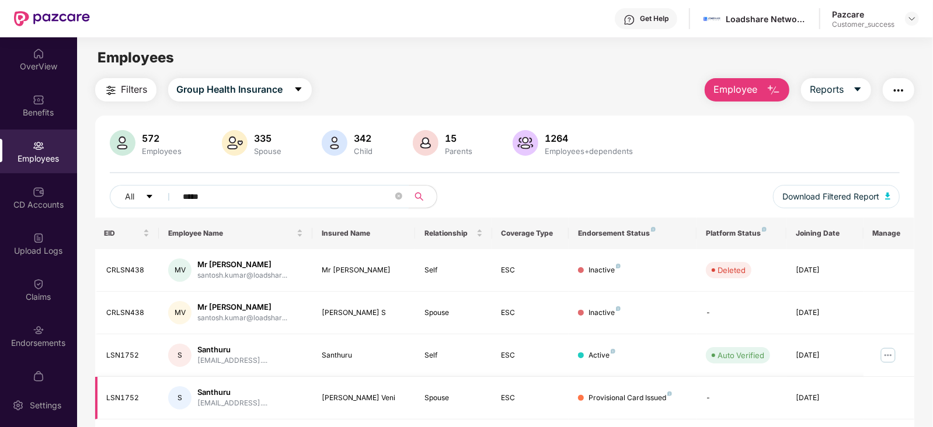
scroll to position [37, 0]
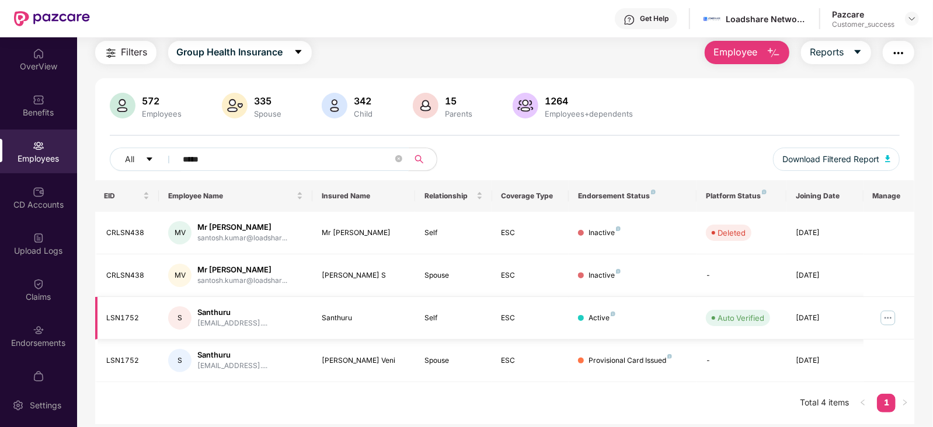
type input "*****"
click at [896, 320] on img at bounding box center [887, 318] width 19 height 19
click at [596, 125] on div "572 Employees 335 Spouse 342 Child [DEMOGRAPHIC_DATA] Parents 1264 Employees+de…" at bounding box center [504, 137] width 819 height 88
